Goal: Transaction & Acquisition: Book appointment/travel/reservation

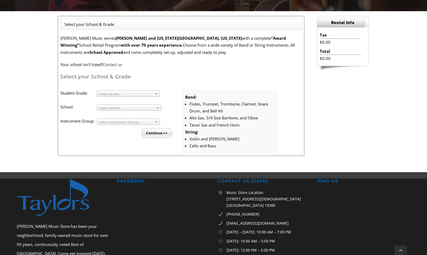
scroll to position [106, 0]
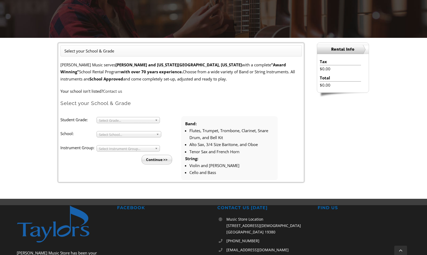
click at [125, 121] on span "Select Grade..." at bounding box center [126, 120] width 54 height 6
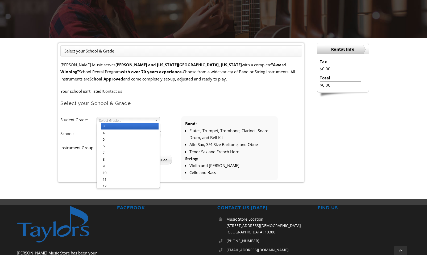
click at [103, 127] on li "3" at bounding box center [129, 126] width 57 height 7
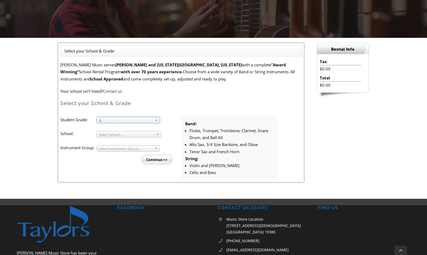
click at [108, 135] on span "Select School..." at bounding box center [126, 134] width 55 height 6
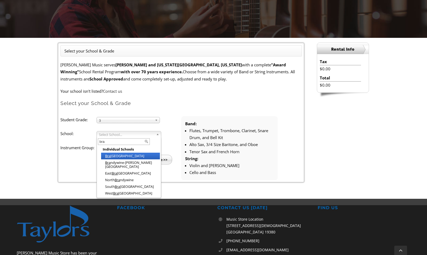
type input "bra"
click at [126, 158] on li "Bra dford Heights Elementary" at bounding box center [130, 155] width 59 height 7
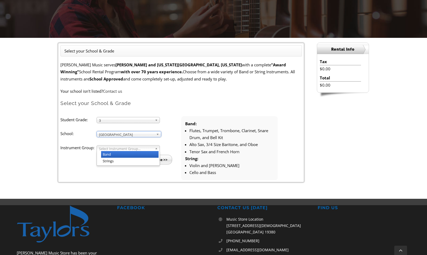
click at [118, 151] on div "Select Instrument Group... Band Strings" at bounding box center [128, 148] width 63 height 6
click at [118, 151] on div "Band Band Strings" at bounding box center [128, 148] width 63 height 6
click at [152, 148] on span "Band" at bounding box center [126, 148] width 54 height 6
click at [114, 161] on li "Strings" at bounding box center [129, 160] width 57 height 7
click at [153, 161] on input "Continue >>" at bounding box center [157, 160] width 31 height 10
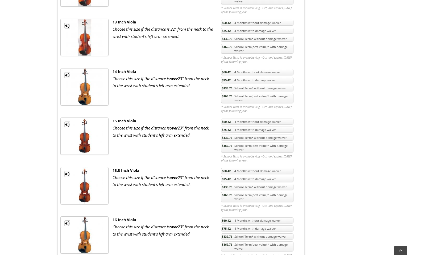
scroll to position [505, 0]
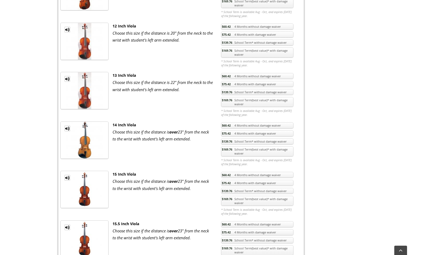
click at [85, 35] on img at bounding box center [84, 41] width 37 height 37
click at [91, 43] on img at bounding box center [84, 41] width 37 height 37
click at [235, 51] on link "$169.76 School Term(best value)* with damage waiver" at bounding box center [257, 52] width 72 height 10
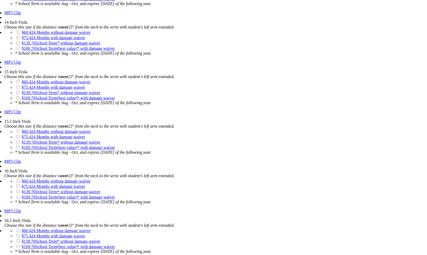
scroll to position [851, 0]
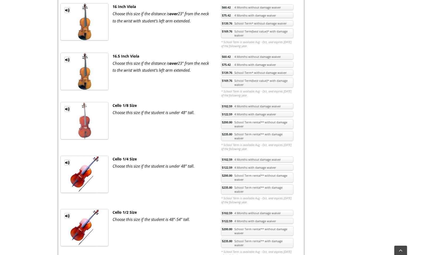
scroll to position [825, 0]
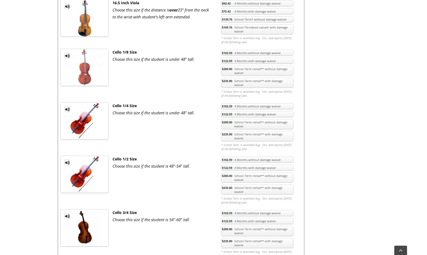
click at [234, 184] on link "$235.80 School Term rental** with damage waiver" at bounding box center [257, 189] width 72 height 10
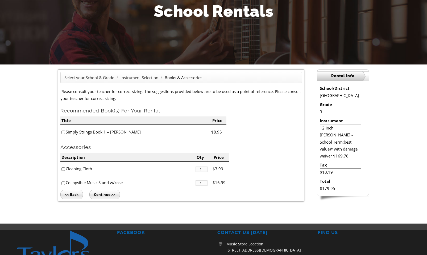
scroll to position [53, 0]
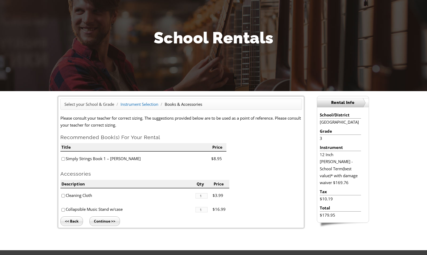
click at [135, 106] on link "Instrument Selection" at bounding box center [140, 103] width 38 height 5
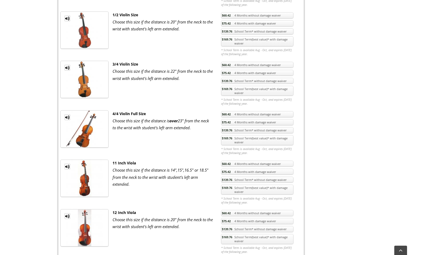
scroll to position [426, 0]
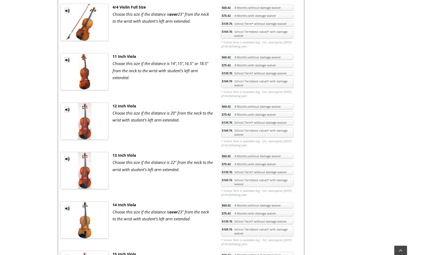
click at [65, 107] on link "MP3 Clip" at bounding box center [67, 109] width 6 height 6
click at [66, 110] on link "MP3 Clip" at bounding box center [67, 109] width 6 height 6
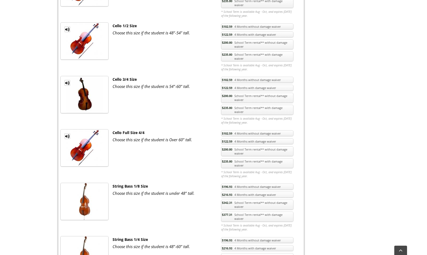
scroll to position [905, 0]
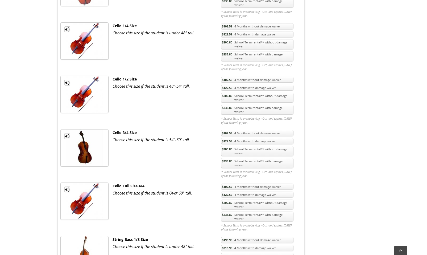
click at [67, 80] on link "MP3 Clip" at bounding box center [67, 83] width 6 height 6
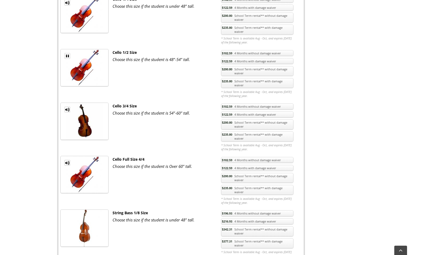
scroll to position [825, 0]
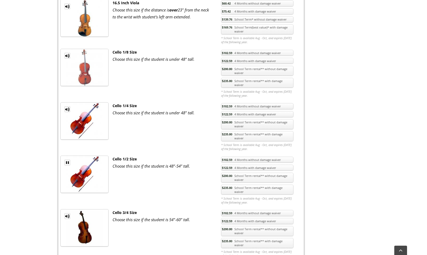
click at [68, 159] on link "MP3 Clip" at bounding box center [67, 162] width 6 height 6
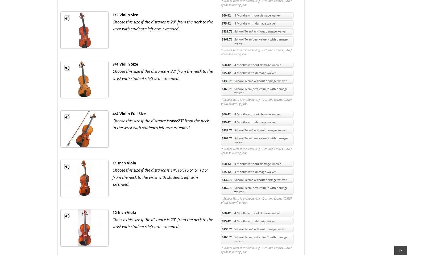
scroll to position [346, 0]
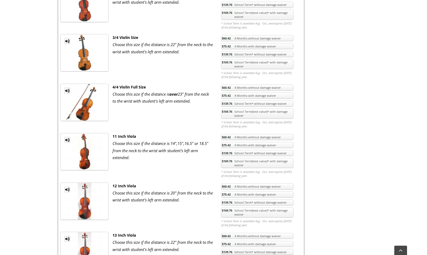
click at [256, 211] on link "$169.76 School Term(best value)* with damage waiver" at bounding box center [257, 212] width 72 height 10
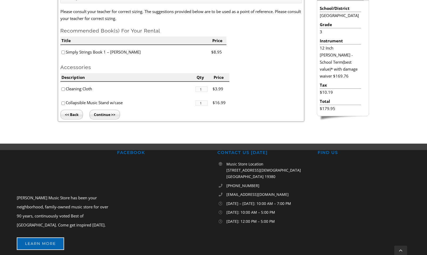
scroll to position [53, 0]
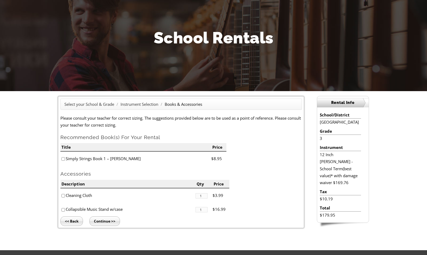
click at [105, 223] on input "Continue >>" at bounding box center [104, 221] width 31 height 10
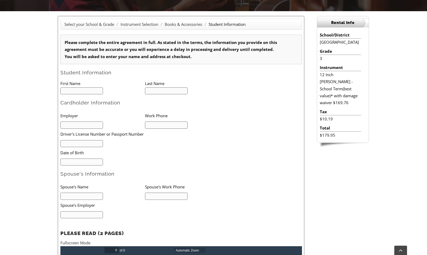
scroll to position [160, 0]
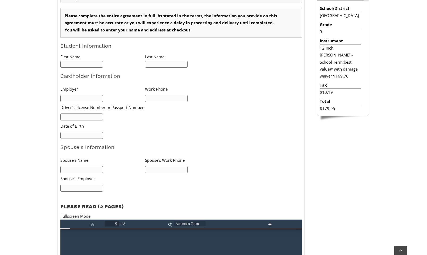
type input "1"
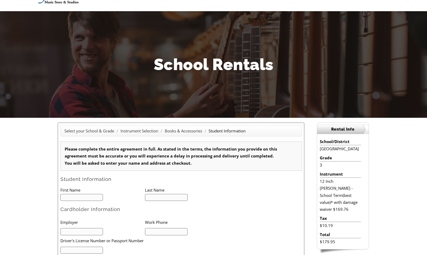
scroll to position [0, 0]
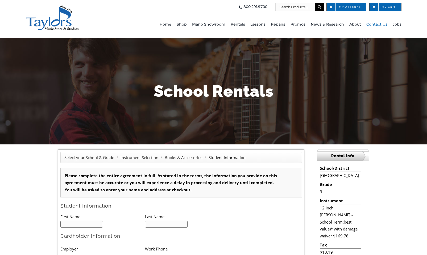
click at [376, 24] on span "Contact Us" at bounding box center [376, 24] width 21 height 9
